Goal: Task Accomplishment & Management: Use online tool/utility

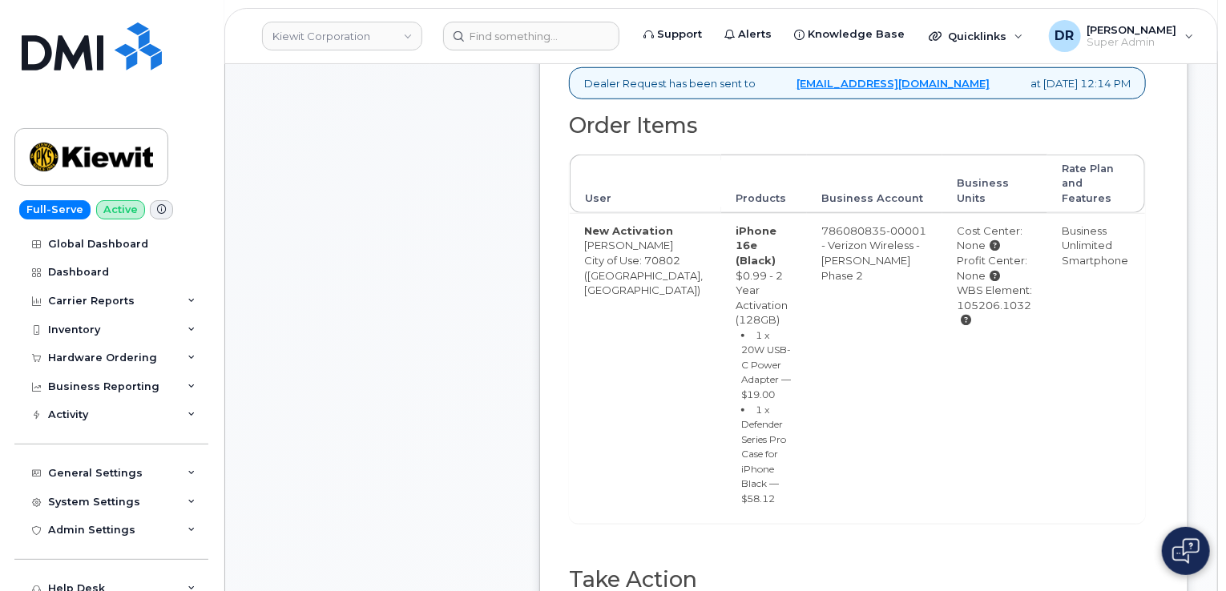
scroll to position [581, 0]
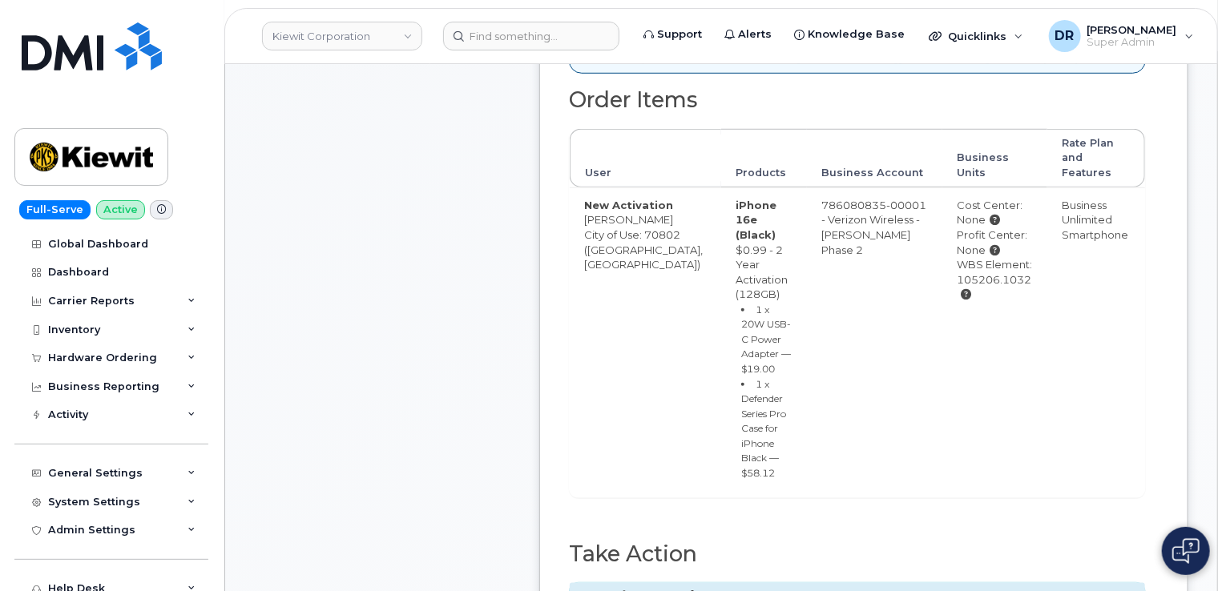
type input "MB3000588255442"
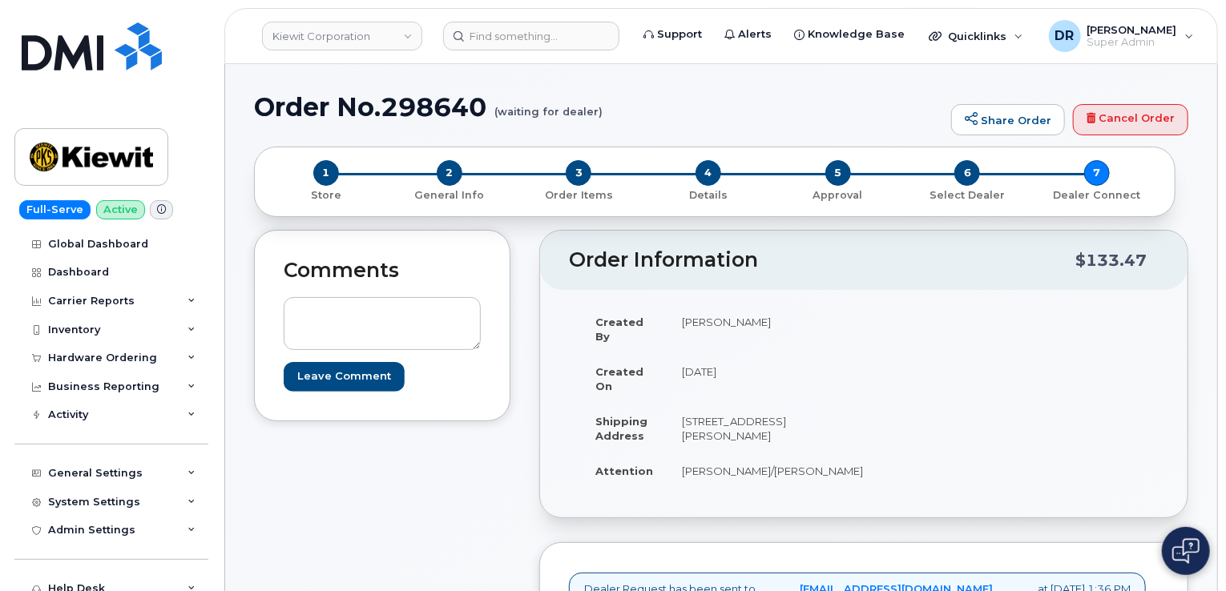
scroll to position [476, 0]
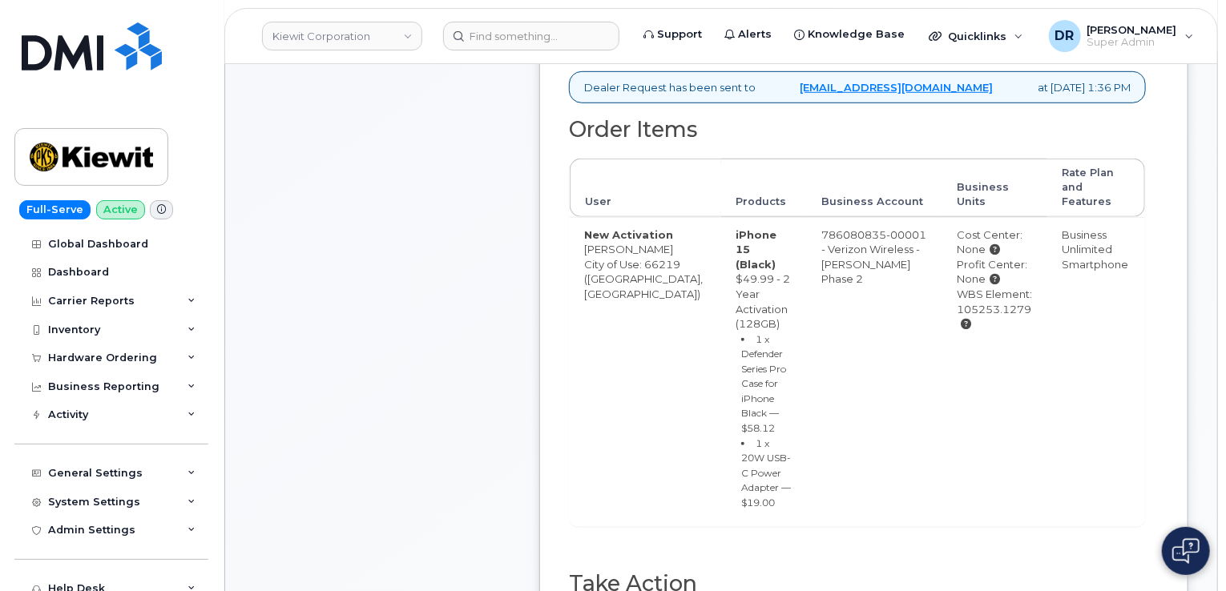
type input "MB1000497464653"
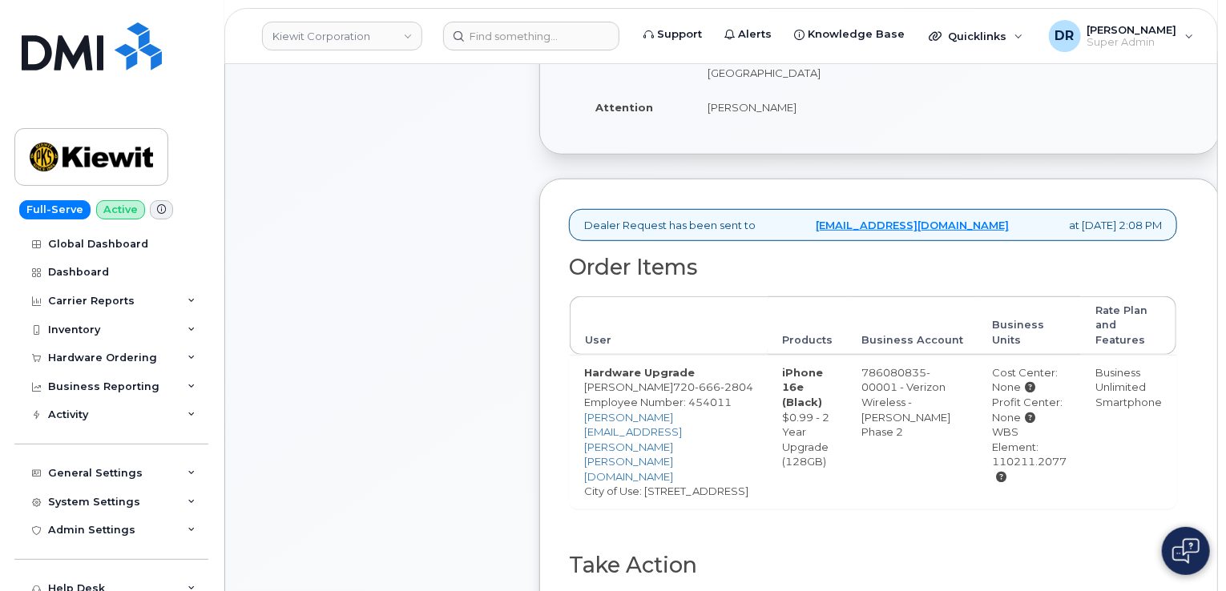
scroll to position [439, 0]
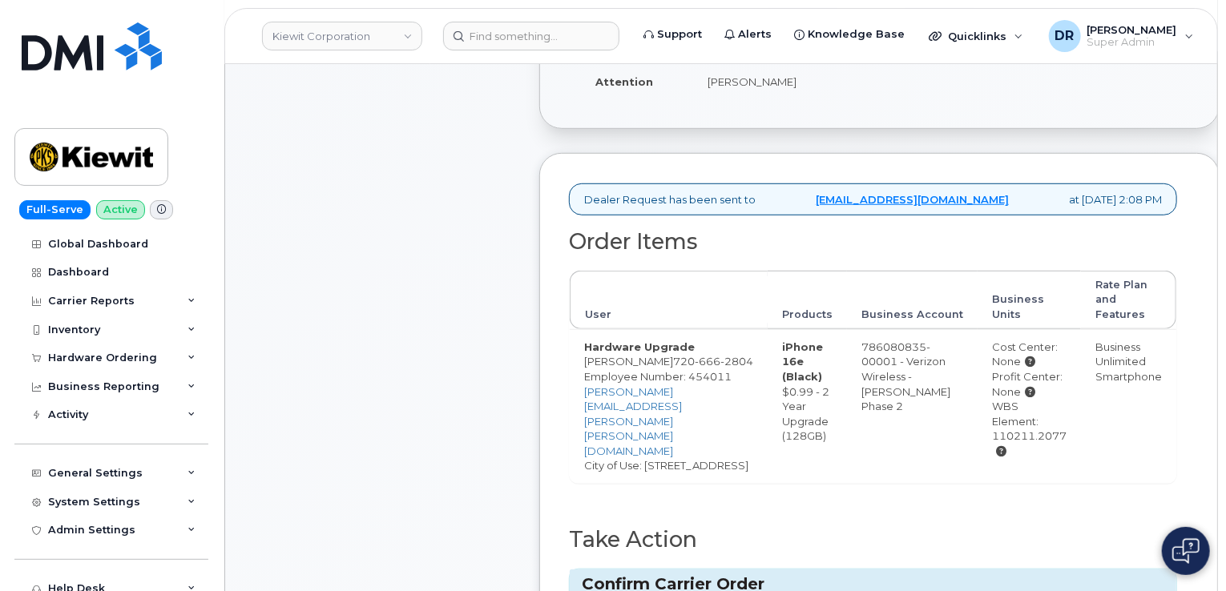
type input "MB1000497468847"
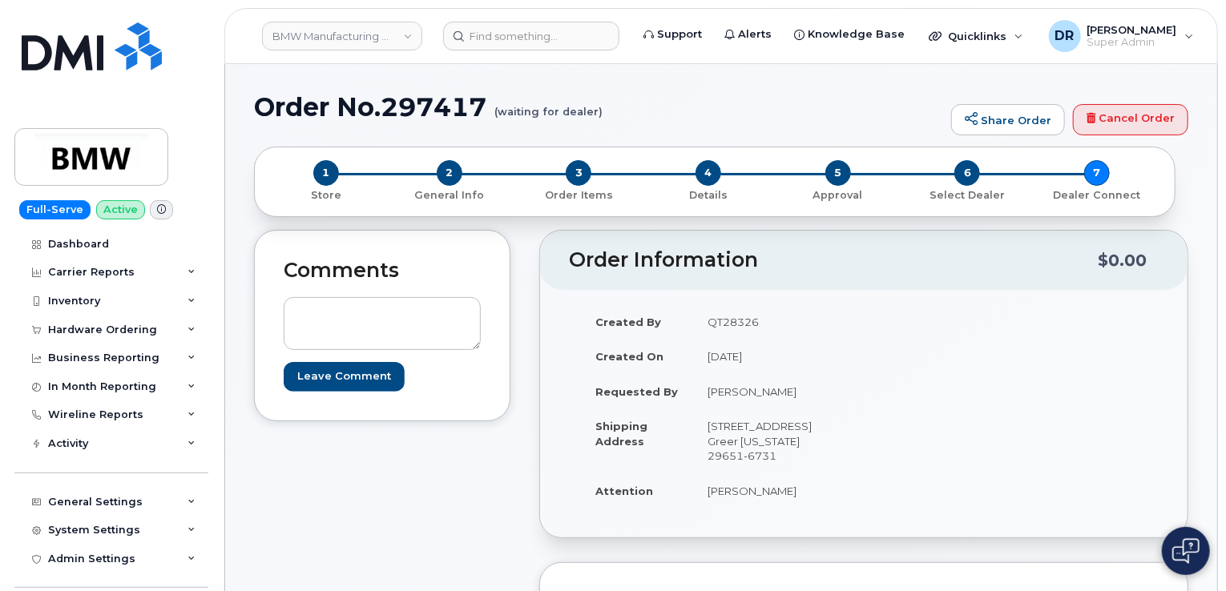
scroll to position [428, 0]
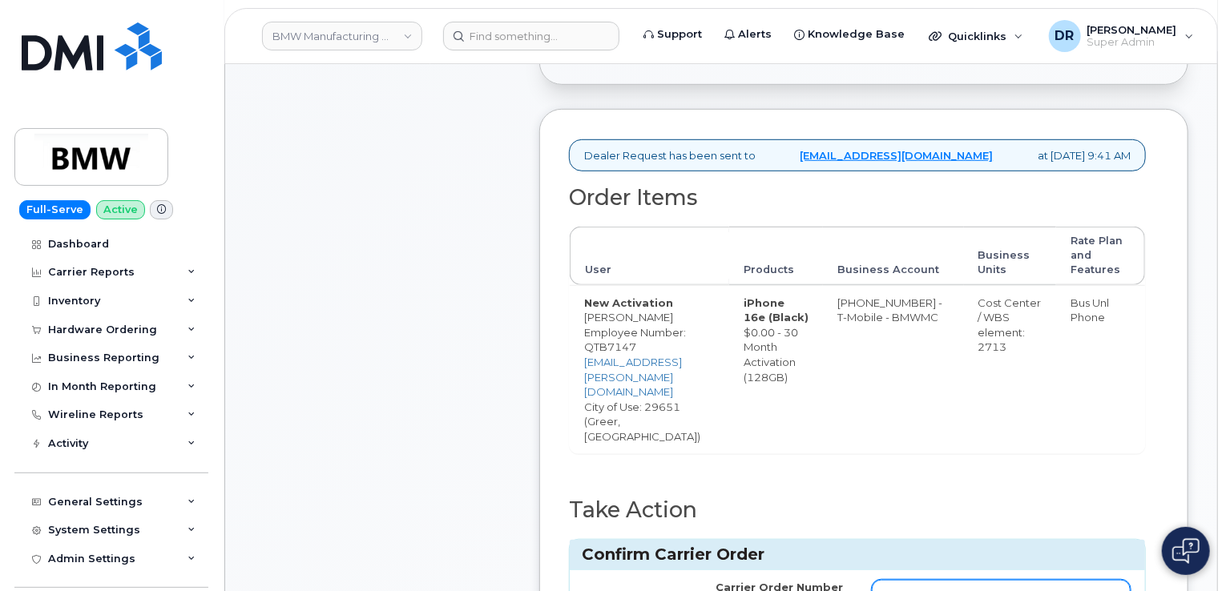
type input "771664758"
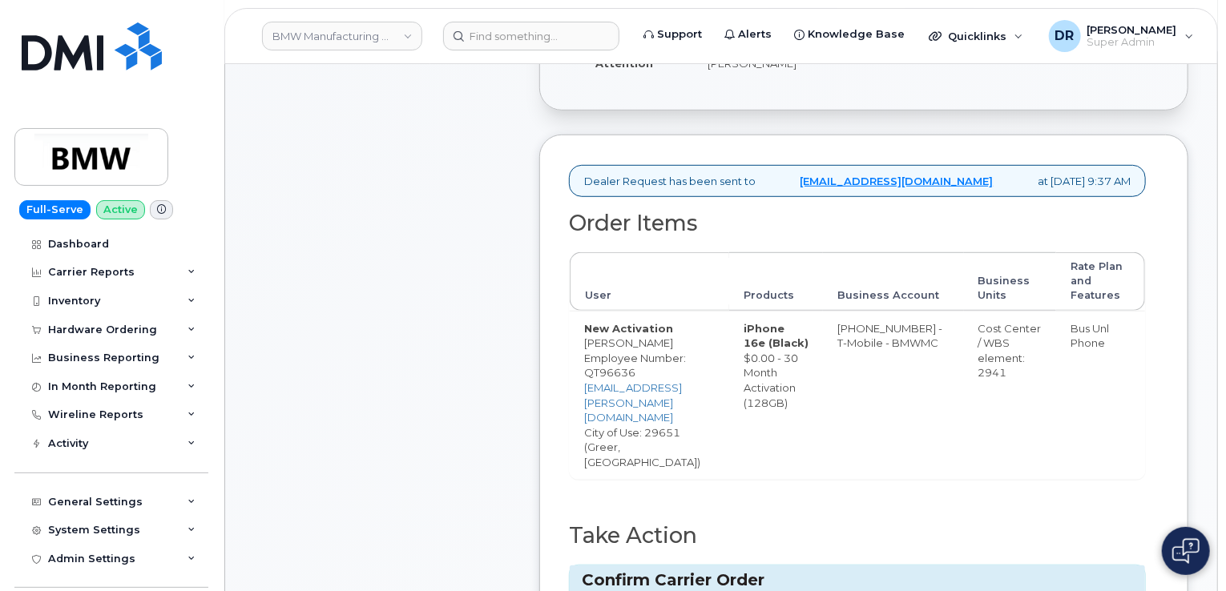
scroll to position [453, 0]
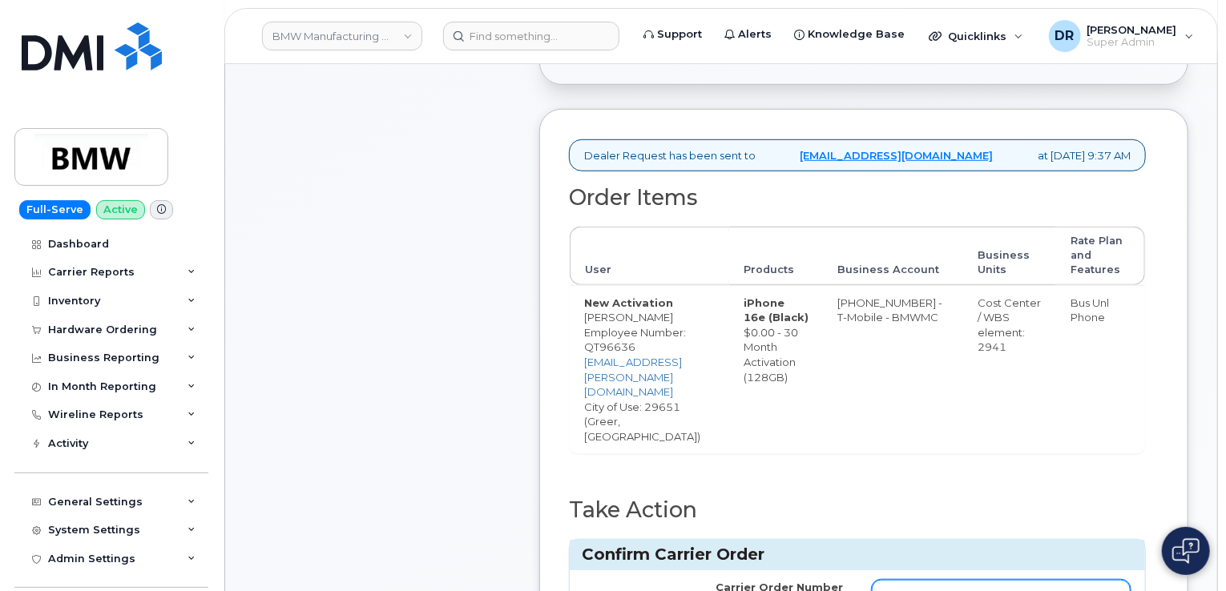
click at [1001, 580] on input "Carrier Order Number" at bounding box center [1001, 594] width 259 height 29
type input "771664860"
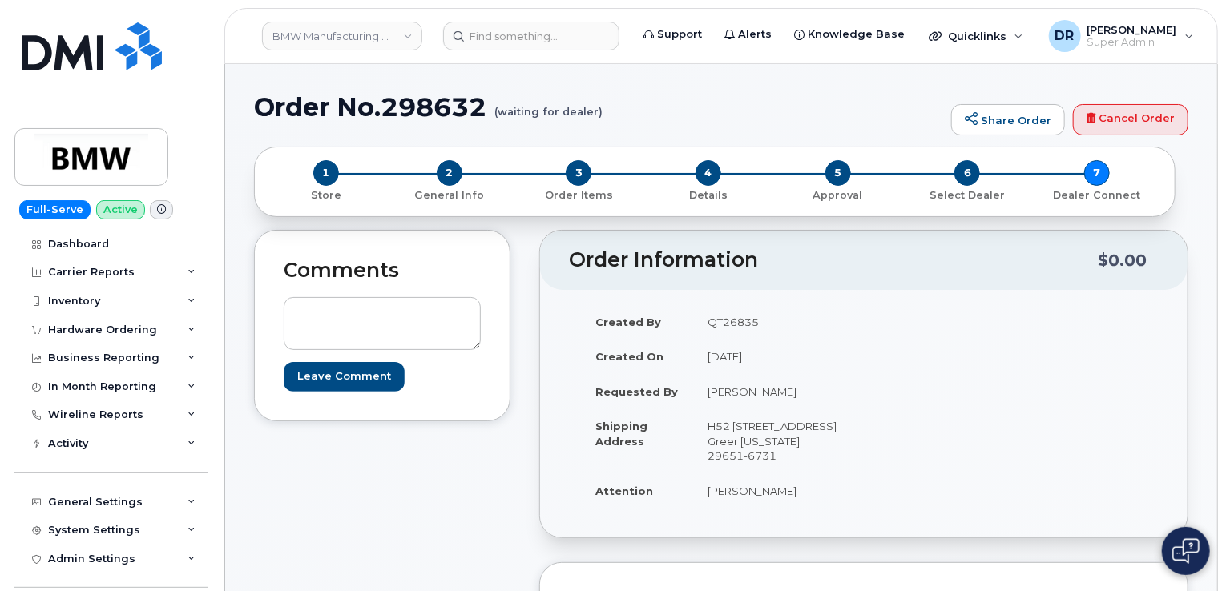
scroll to position [413, 0]
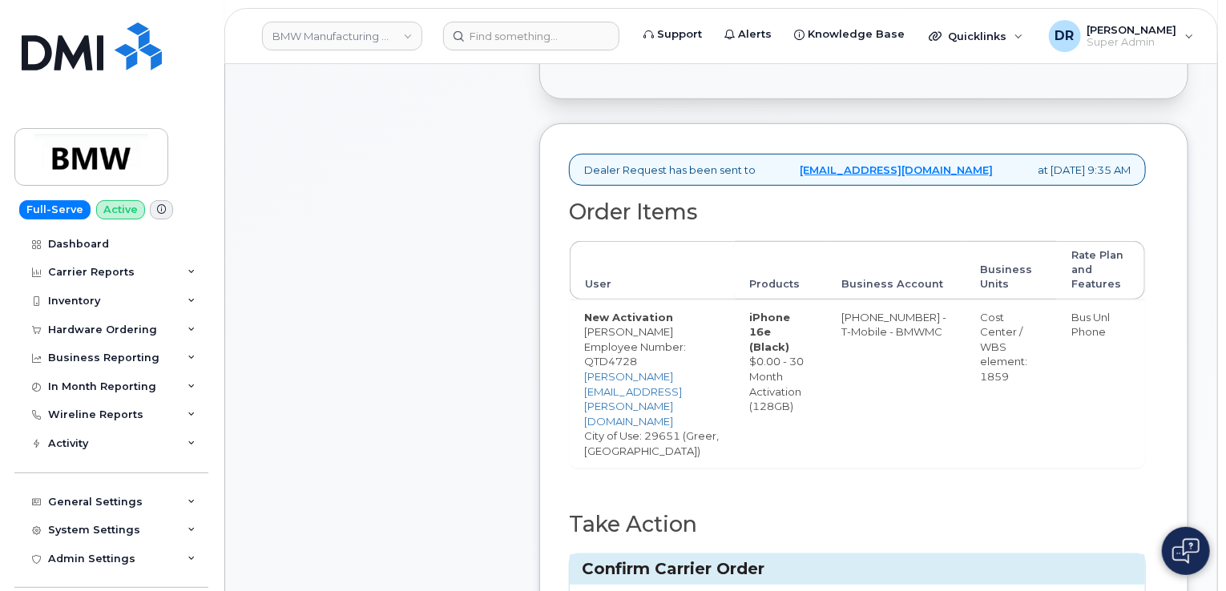
type input "771664915"
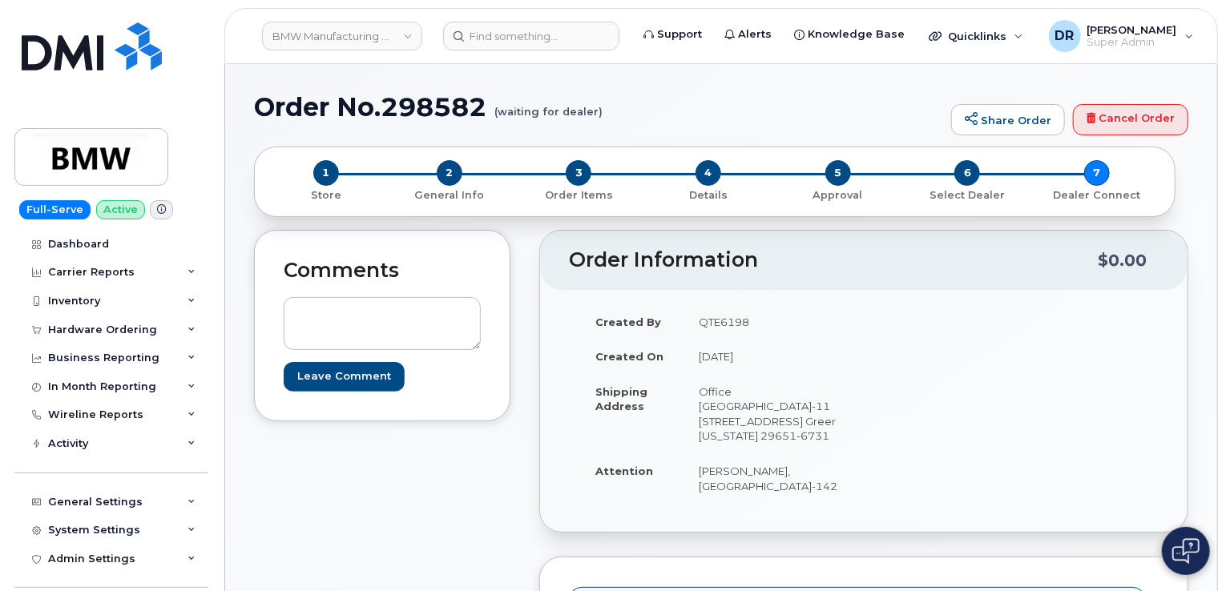
scroll to position [408, 0]
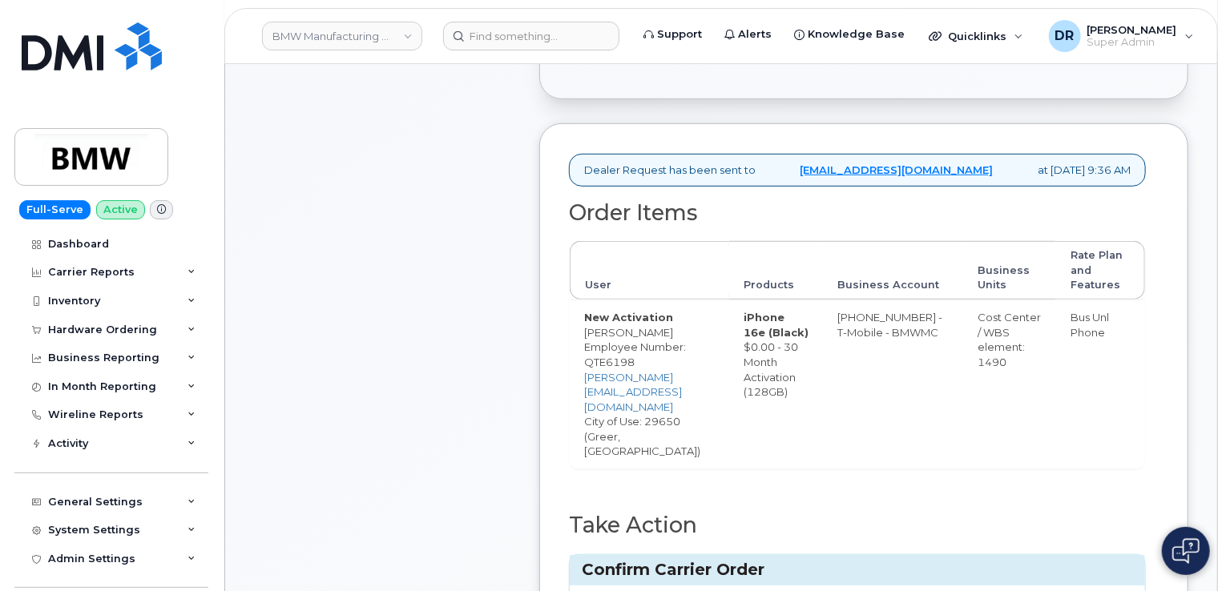
type input "771664958"
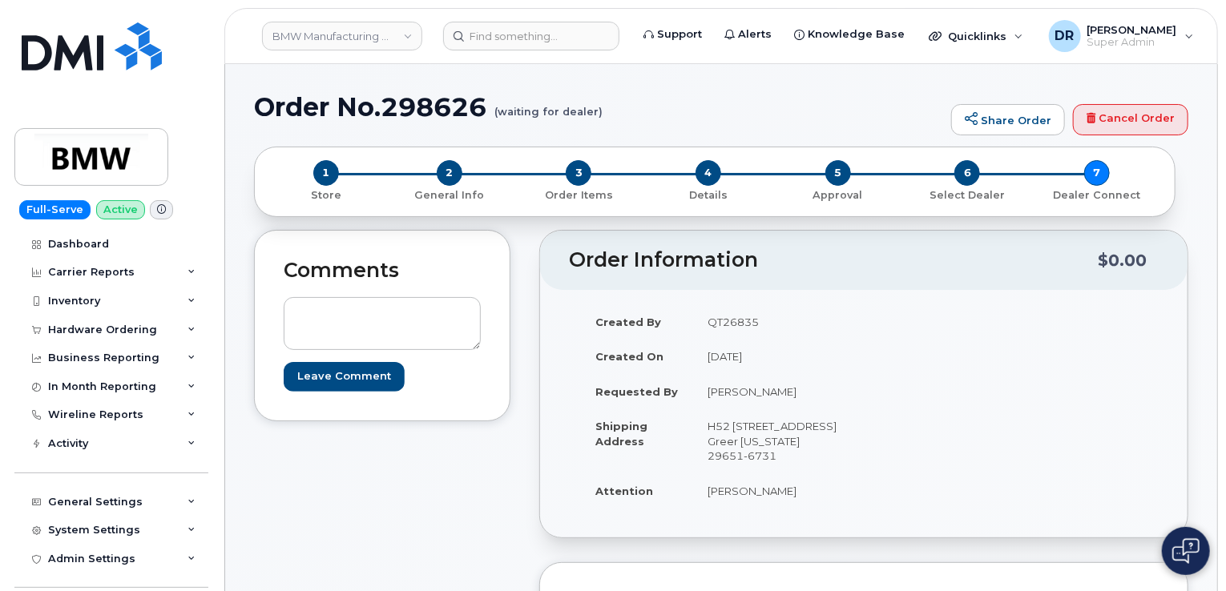
scroll to position [413, 0]
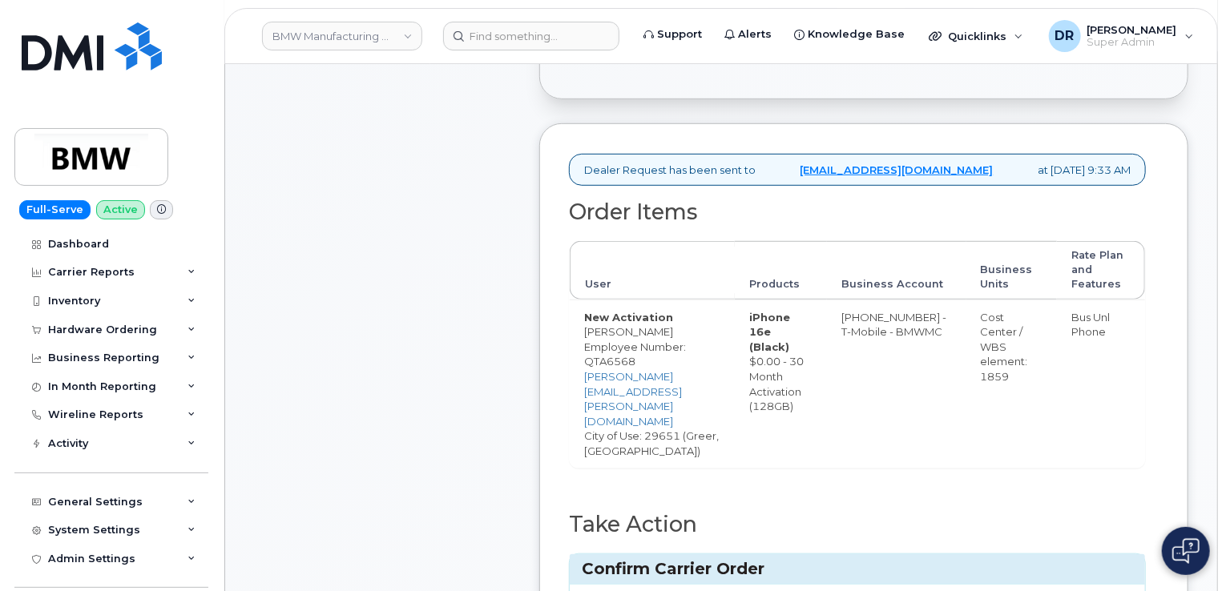
type input "771665086"
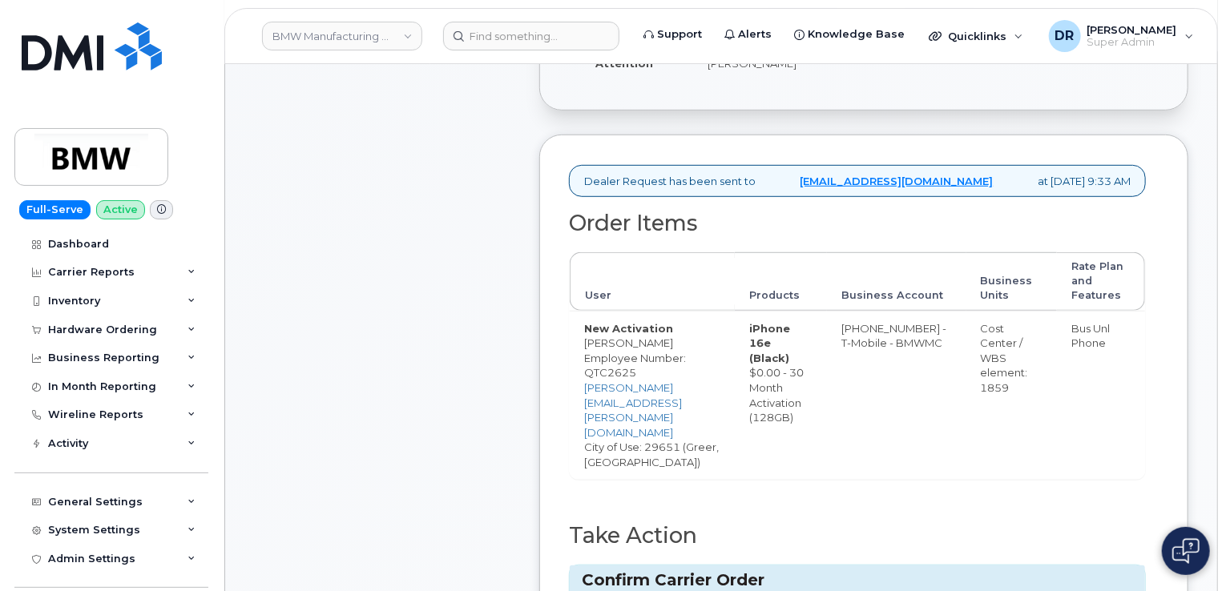
scroll to position [453, 0]
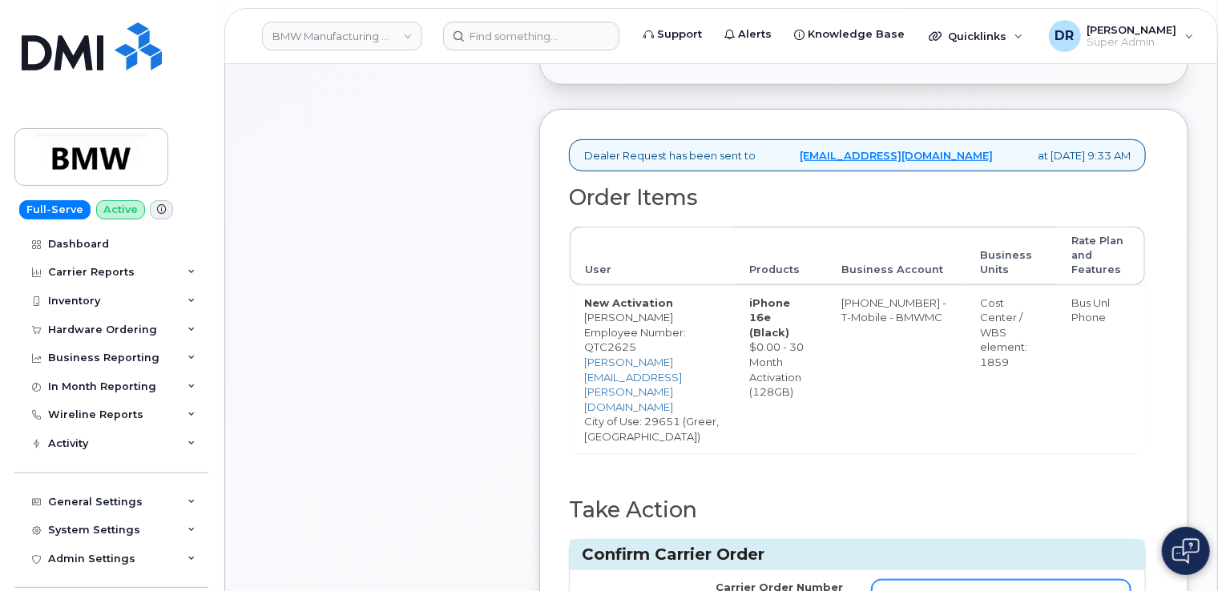
click at [1001, 580] on input "Carrier Order Number" at bounding box center [1001, 594] width 259 height 29
type input "771665136"
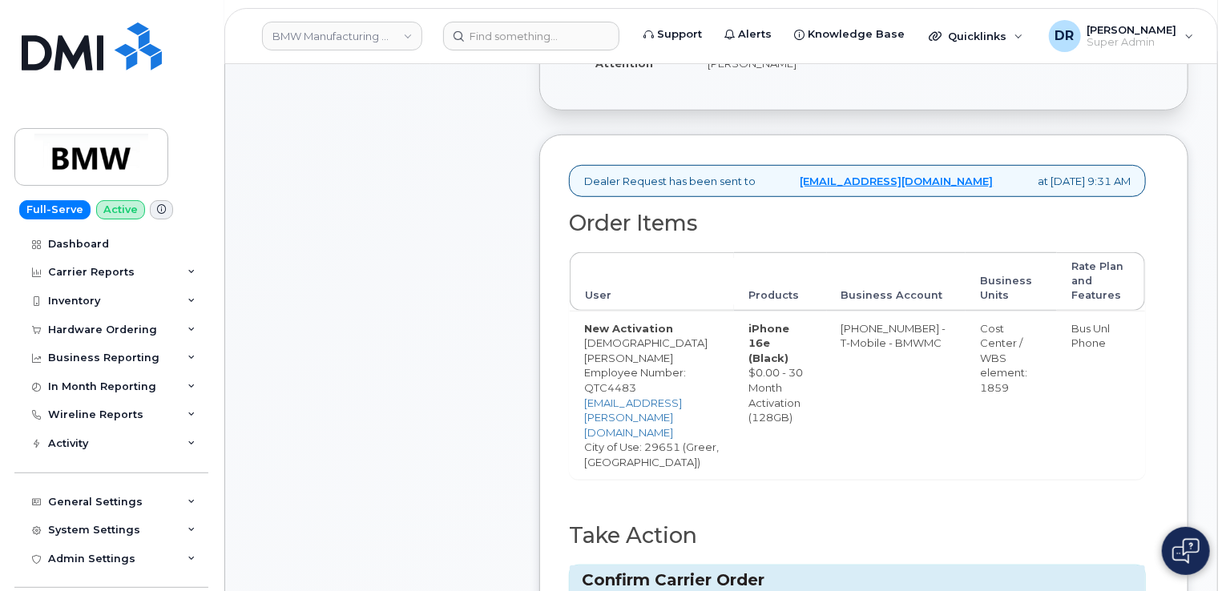
scroll to position [453, 0]
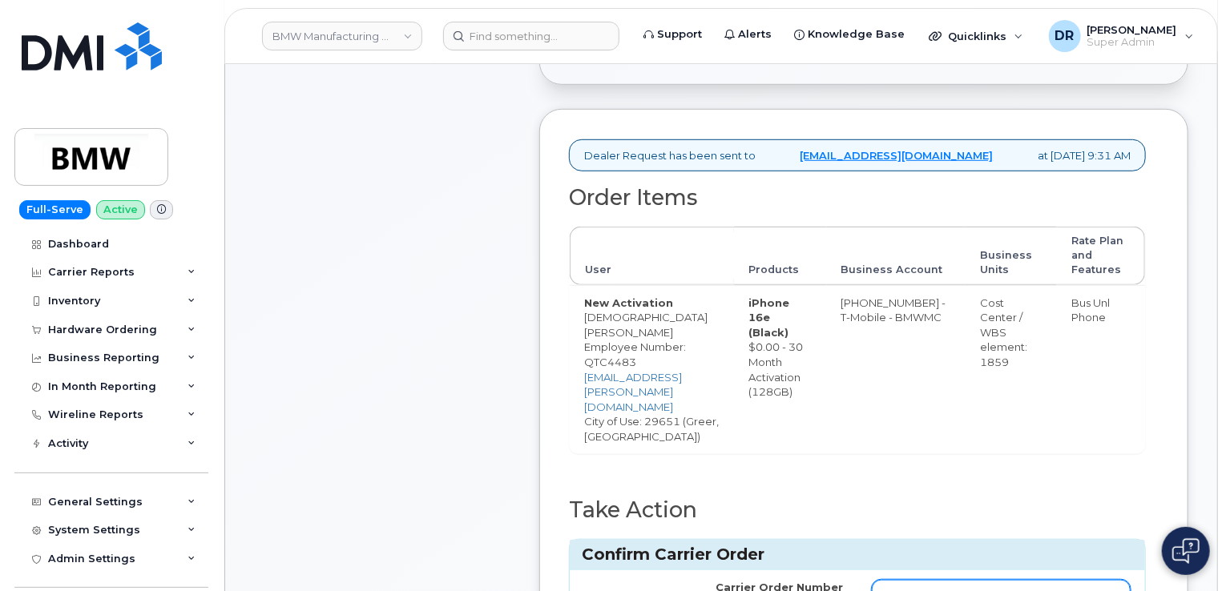
click at [1001, 580] on input "Carrier Order Number" at bounding box center [1001, 594] width 259 height 29
type input "771665258"
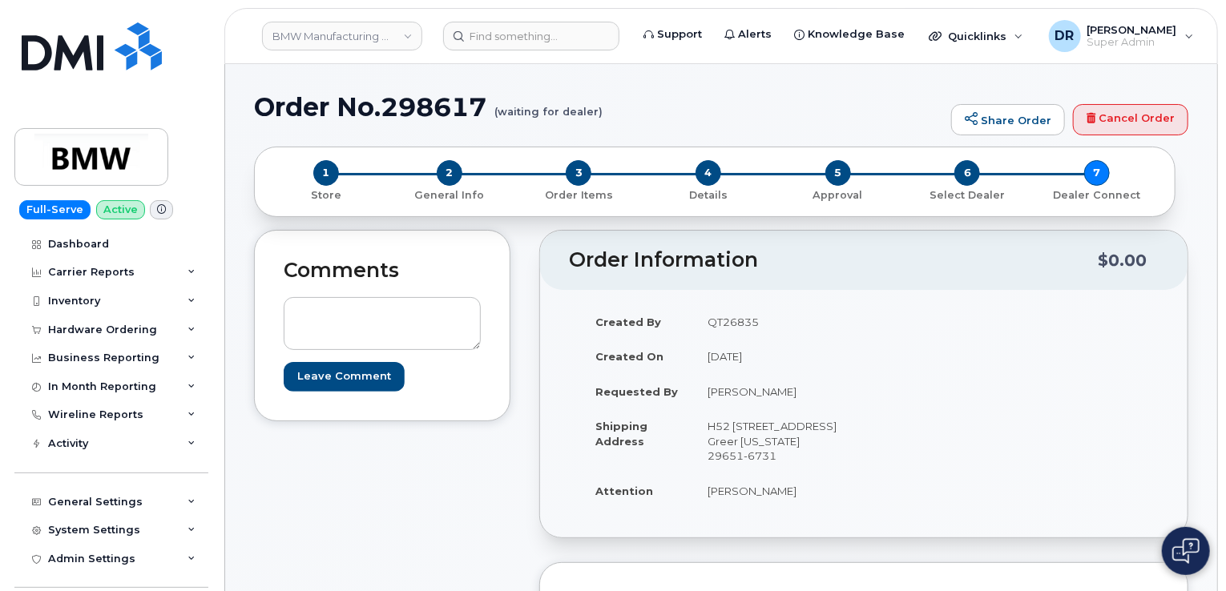
scroll to position [428, 0]
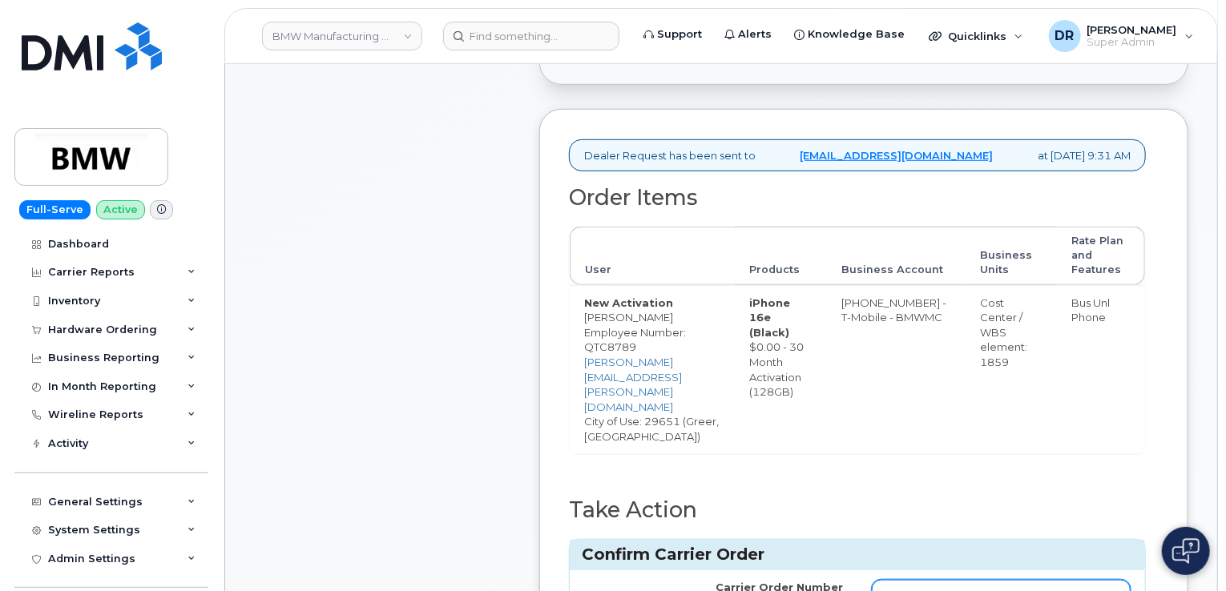
type input "771665326"
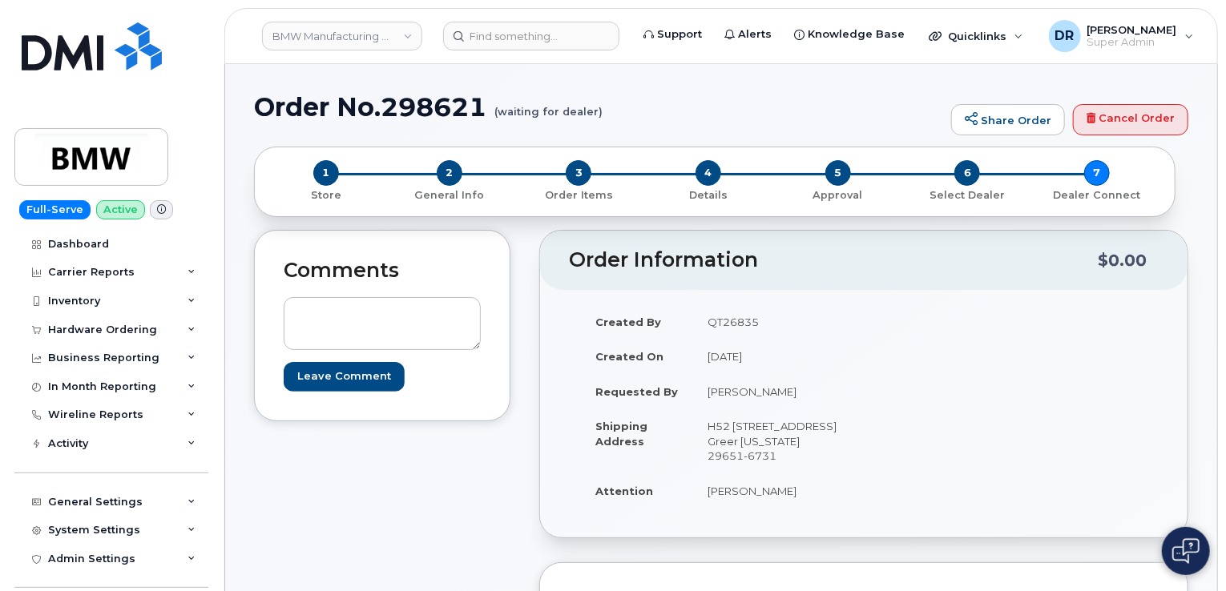
scroll to position [428, 0]
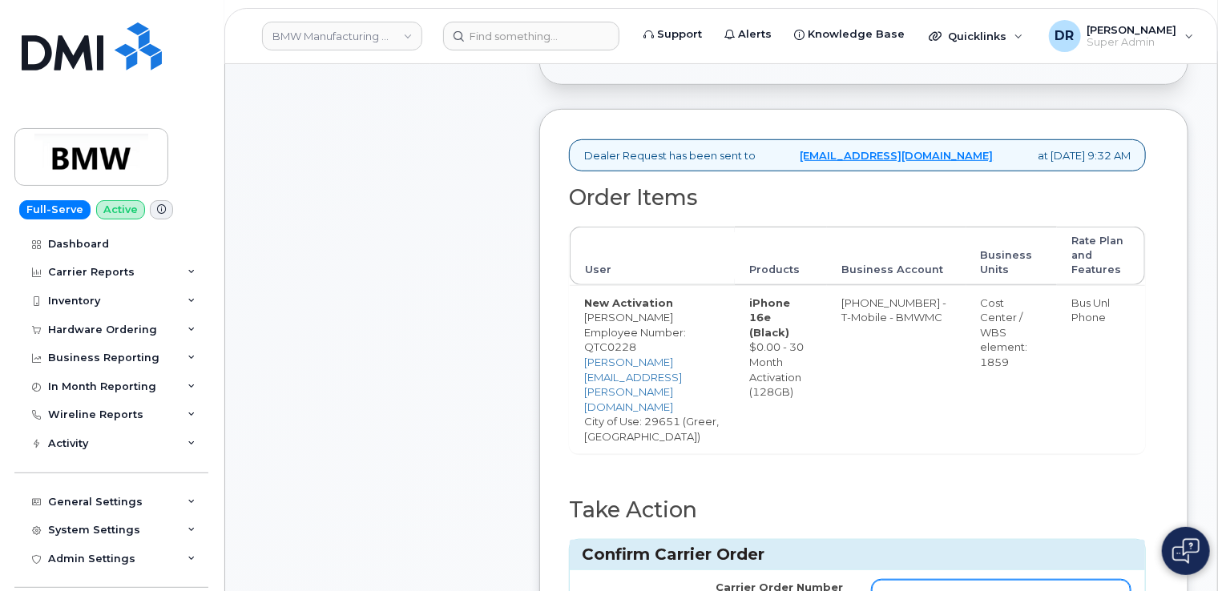
type input "771665558"
